Goal: Task Accomplishment & Management: Complete application form

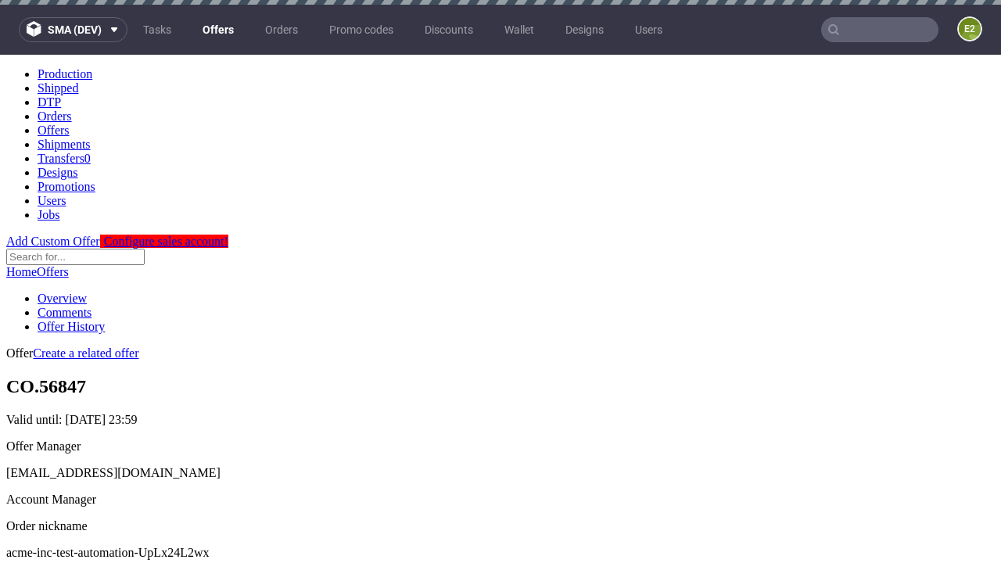
scroll to position [5, 0]
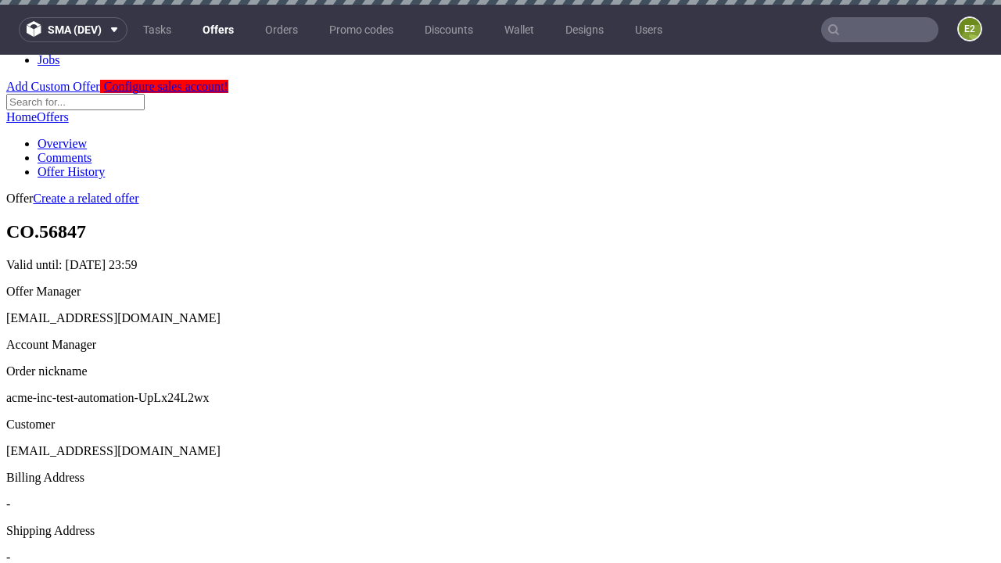
scroll to position [5, 0]
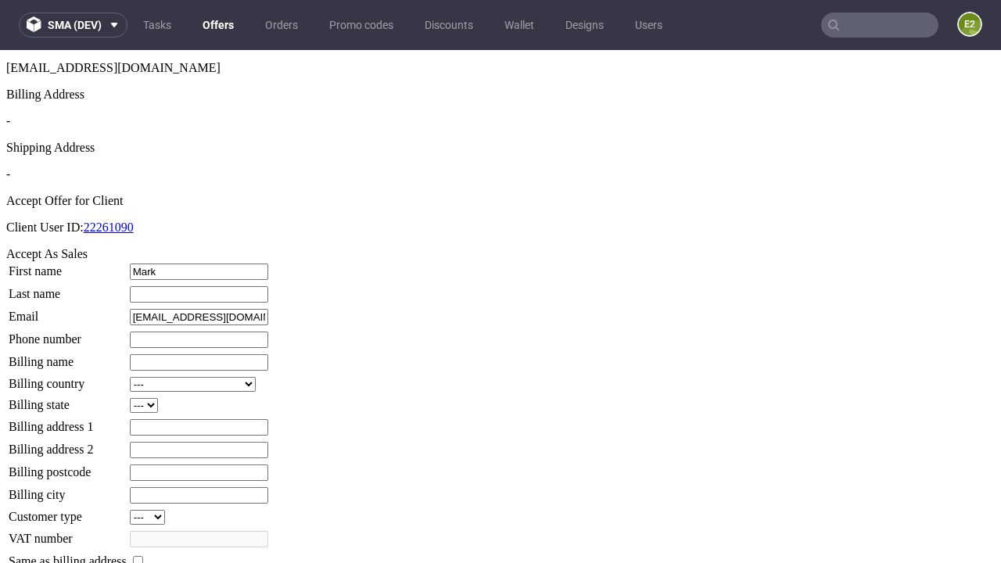
type input "Mark"
type input "West"
type input "1509813888"
type input "Eino32"
select select "13"
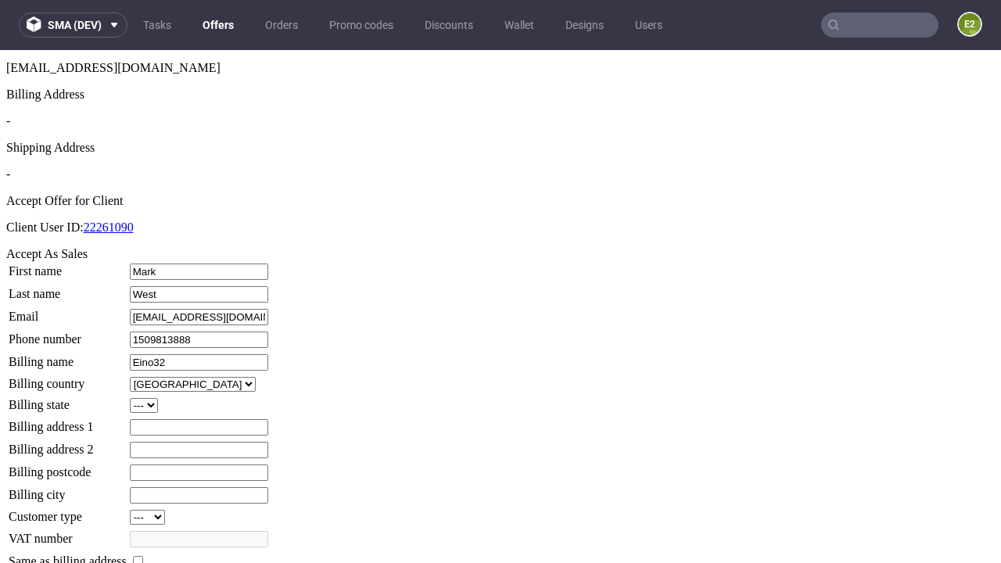
select select "132"
type input "Eino32"
type input "[STREET_ADDRESS]"
type input "UJ66 1TU"
type input "High [PERSON_NAME]"
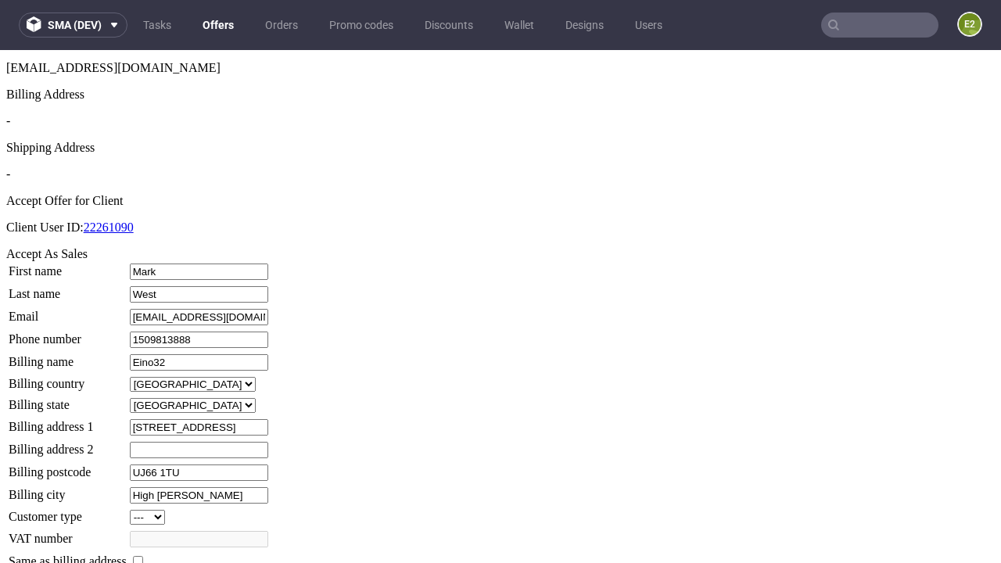
click at [143, 556] on input "checkbox" at bounding box center [138, 561] width 10 height 10
checkbox input "true"
type input "Eino32"
select select "13"
type input "[STREET_ADDRESS]"
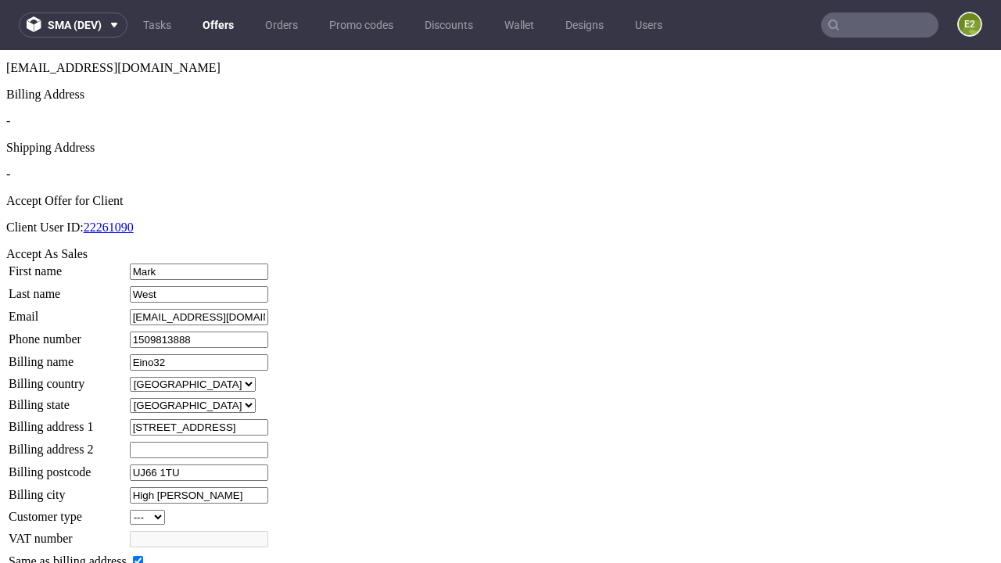
type input "UJ66 1TU"
type input "High [PERSON_NAME]"
select select "132"
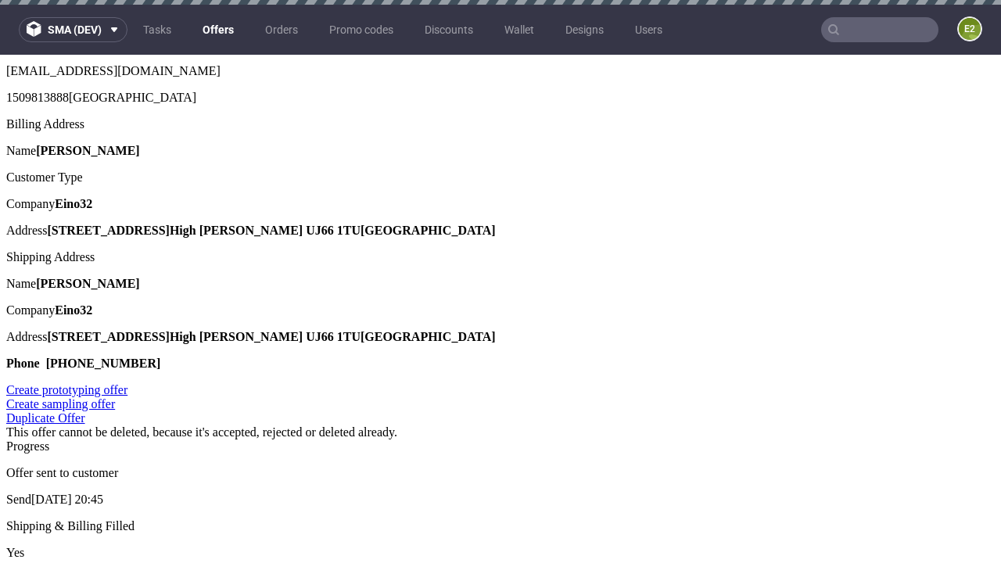
scroll to position [0, 0]
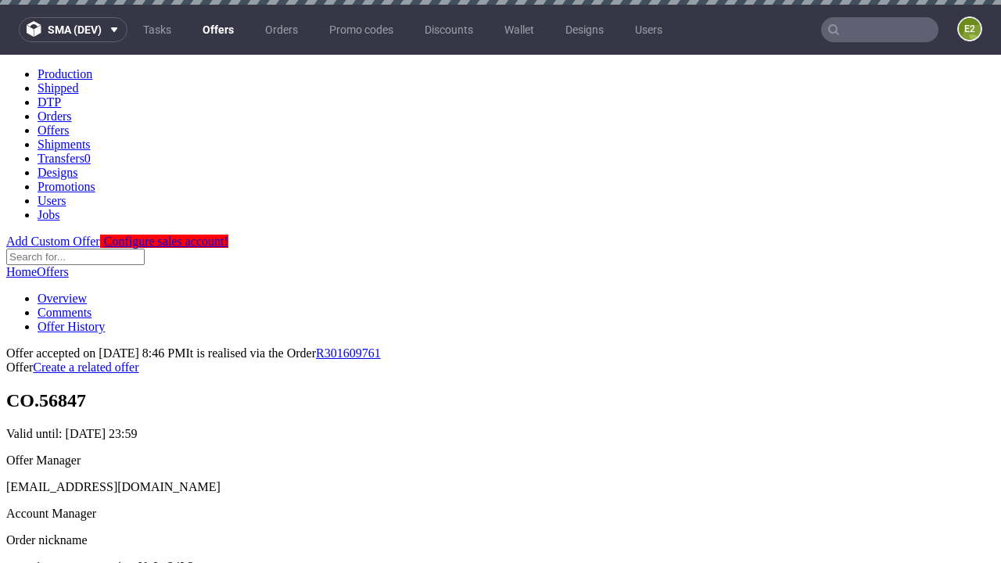
type input "[DATE]"
select select "12214305"
type input "In progress..."
